Goal: Task Accomplishment & Management: Manage account settings

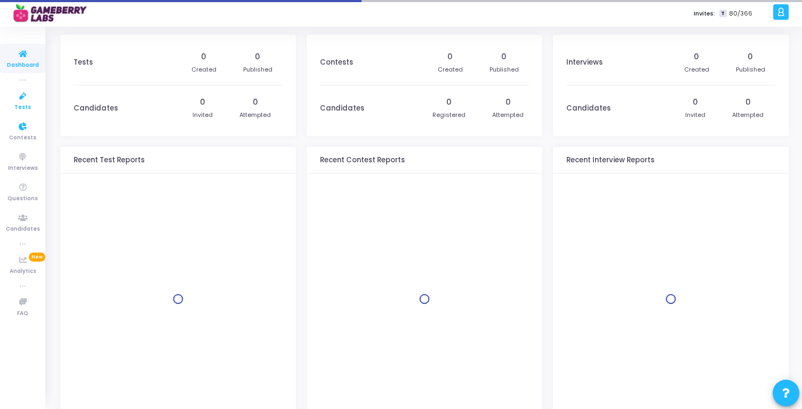
click at [23, 99] on icon at bounding box center [23, 96] width 22 height 13
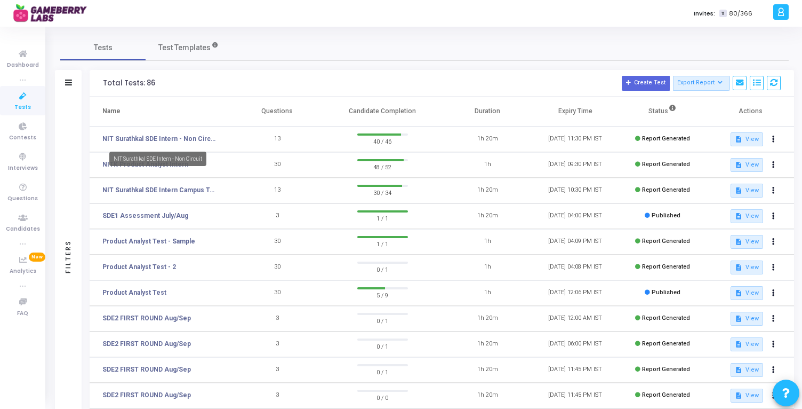
click at [169, 168] on mat-tooltip-component "NIT Surathkal SDE Intern - Non Circuit" at bounding box center [158, 158] width 112 height 29
click at [118, 166] on mat-tooltip-component "NIT Surathkal SDE Intern - Non Circuit" at bounding box center [158, 158] width 112 height 29
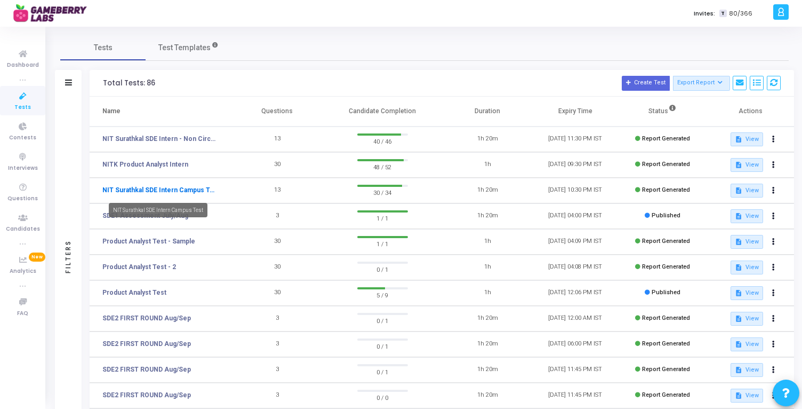
click at [199, 189] on link "NIT Surathkal SDE Intern Campus Test" at bounding box center [159, 190] width 115 height 10
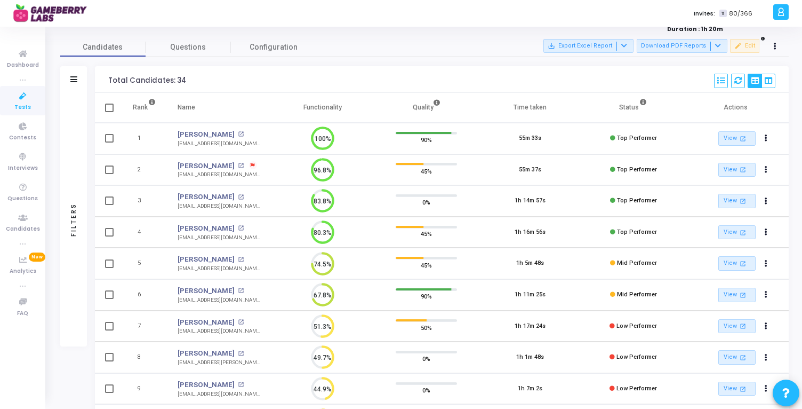
click at [251, 164] on icon at bounding box center [253, 165] width 4 height 4
click at [282, 177] on div at bounding box center [401, 204] width 802 height 409
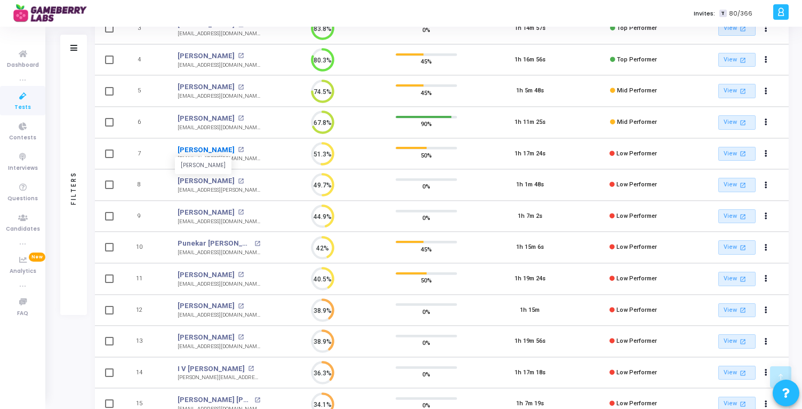
click at [205, 148] on link "Tejas Chopade" at bounding box center [206, 150] width 57 height 11
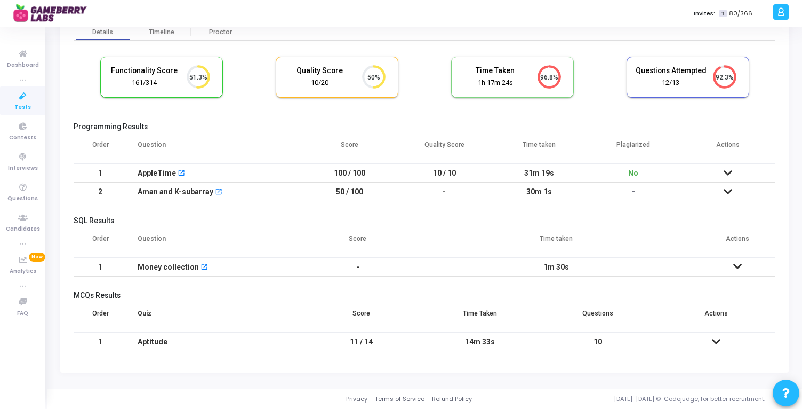
click at [710, 339] on td at bounding box center [716, 341] width 118 height 19
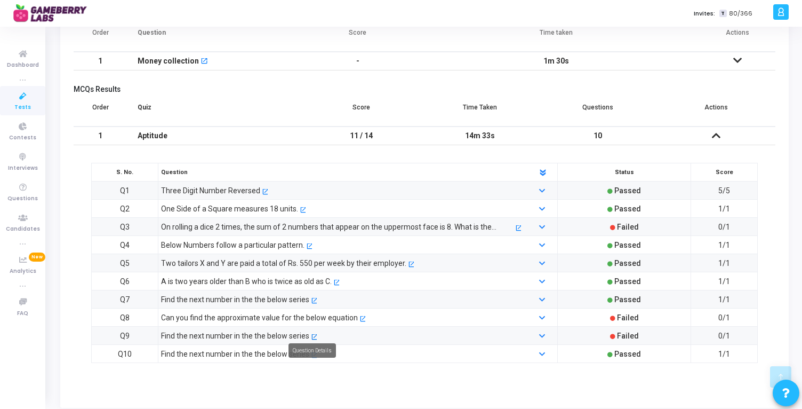
click at [314, 334] on mat-icon "open_in_new" at bounding box center [314, 337] width 6 height 6
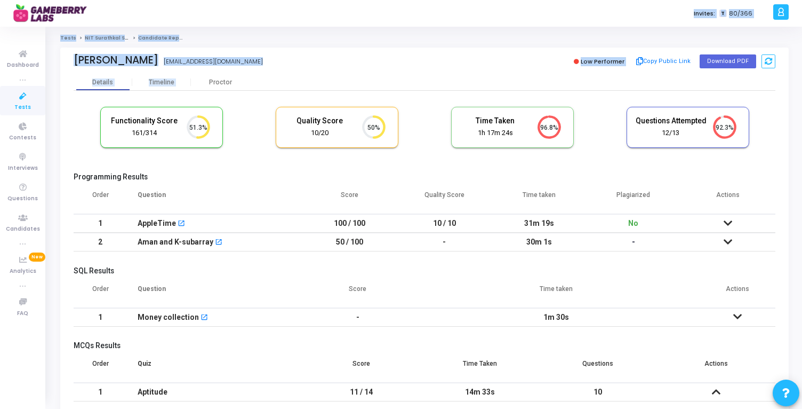
drag, startPoint x: 403, startPoint y: 77, endPoint x: 396, endPoint y: 0, distance: 77.7
click at [396, 0] on div "Invites: T 80/366 A Amit Billings Subscribe to a plan of your choice Settings A…" at bounding box center [401, 204] width 802 height 409
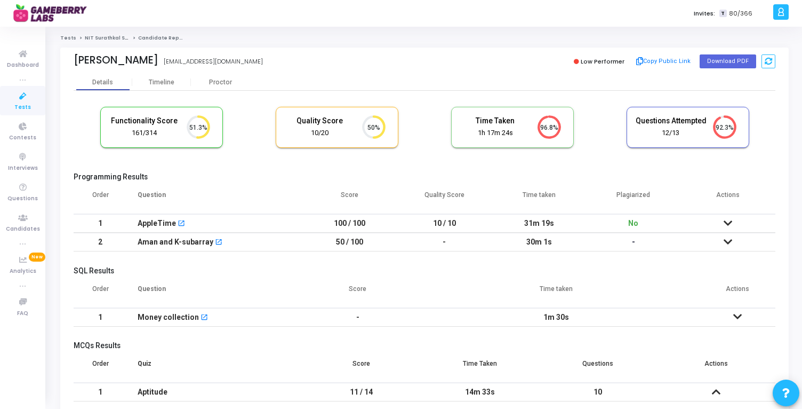
drag, startPoint x: 396, startPoint y: 0, endPoint x: 395, endPoint y: -6, distance: 5.9
click at [395, 0] on html "</div></div> A Amit Billings Subscribe to a plan of your choice Settings Accoun…" at bounding box center [401, 204] width 802 height 409
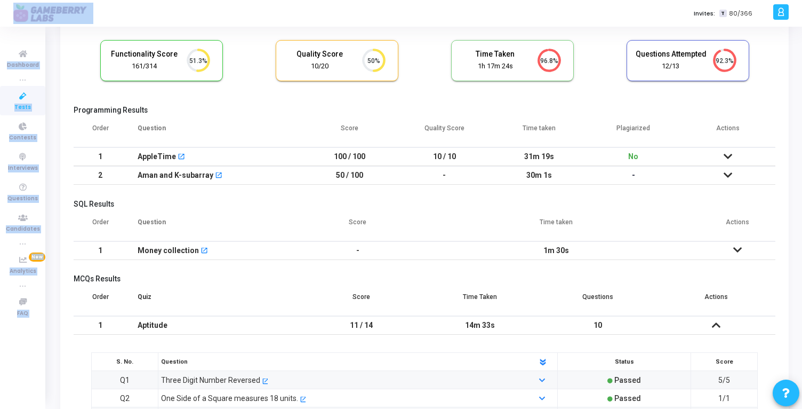
scroll to position [81, 0]
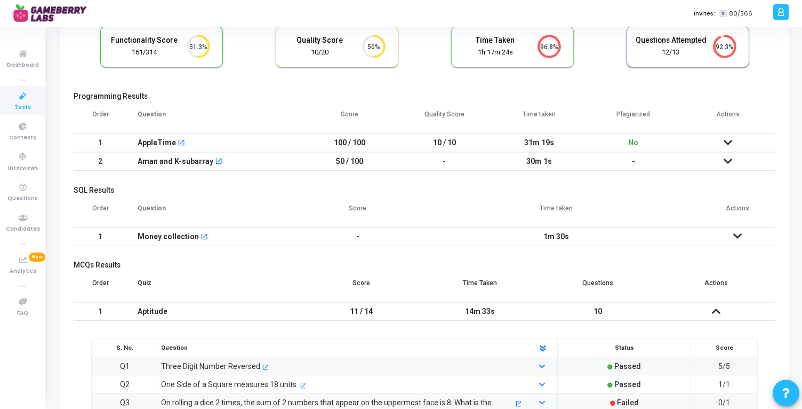
click at [736, 234] on icon at bounding box center [738, 235] width 9 height 7
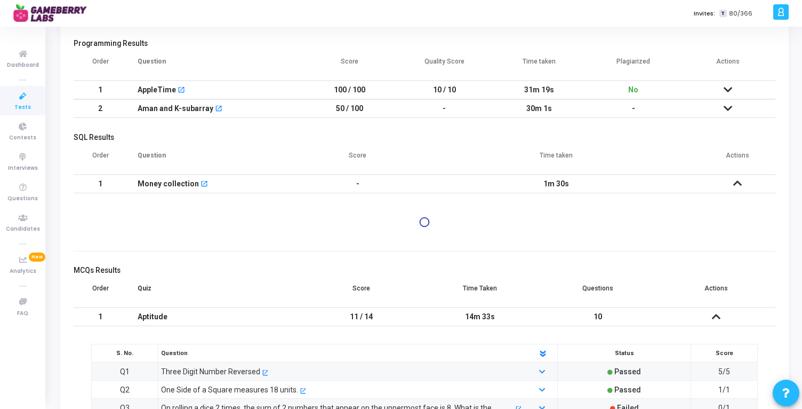
scroll to position [146, 0]
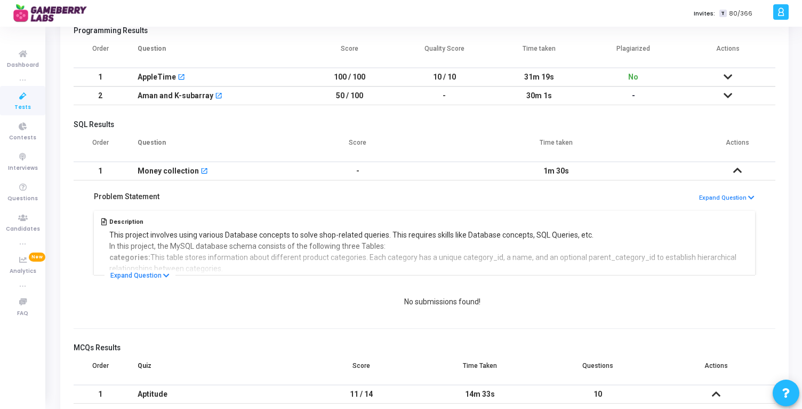
click at [729, 95] on icon at bounding box center [728, 95] width 9 height 7
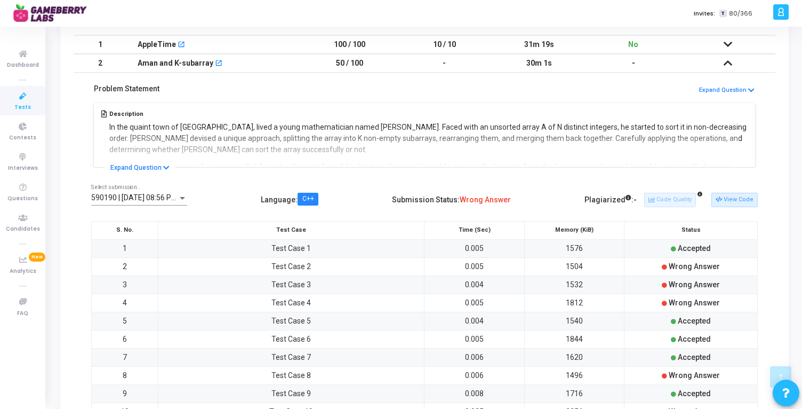
scroll to position [149, 0]
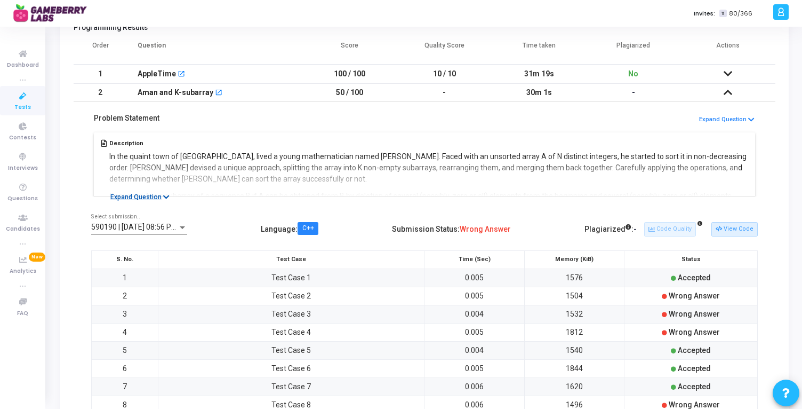
click at [164, 194] on icon at bounding box center [166, 197] width 6 height 7
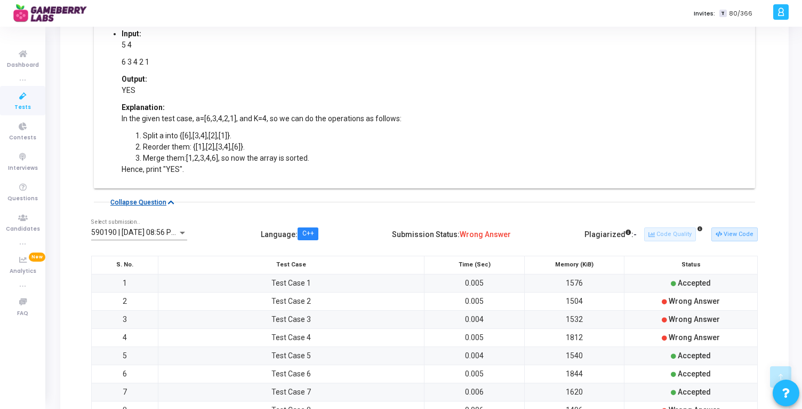
scroll to position [489, 0]
